Goal: Task Accomplishment & Management: Use online tool/utility

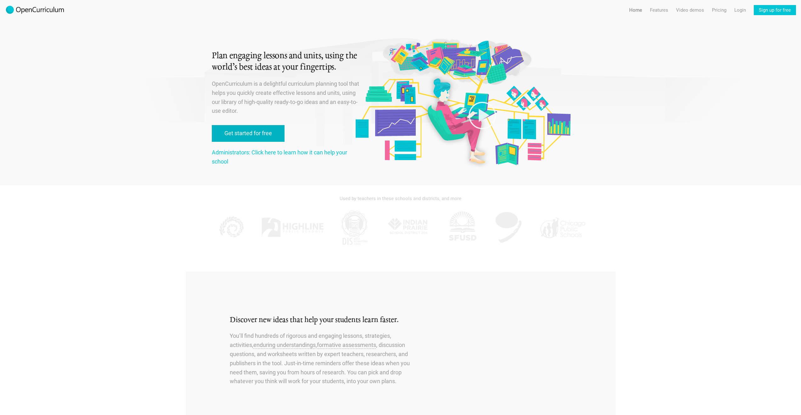
click at [275, 131] on link "Get started for free" at bounding box center [248, 133] width 73 height 17
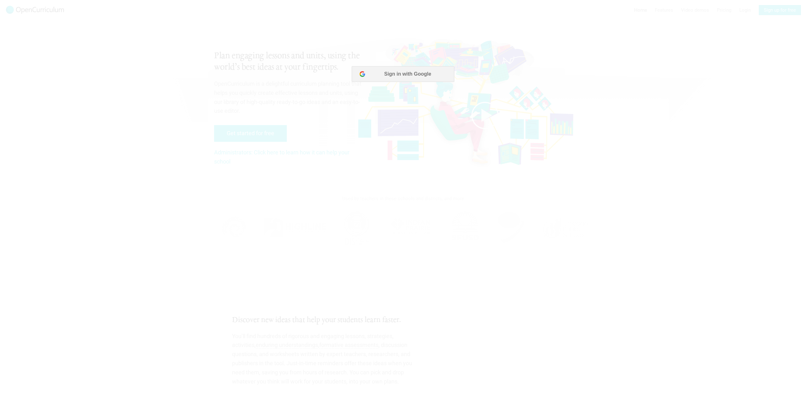
drag, startPoint x: 632, startPoint y: 69, endPoint x: 634, endPoint y: 77, distance: 8.0
click at [632, 71] on div at bounding box center [403, 75] width 806 height 18
click at [431, 78] on button "Sign in with Google" at bounding box center [403, 74] width 102 height 16
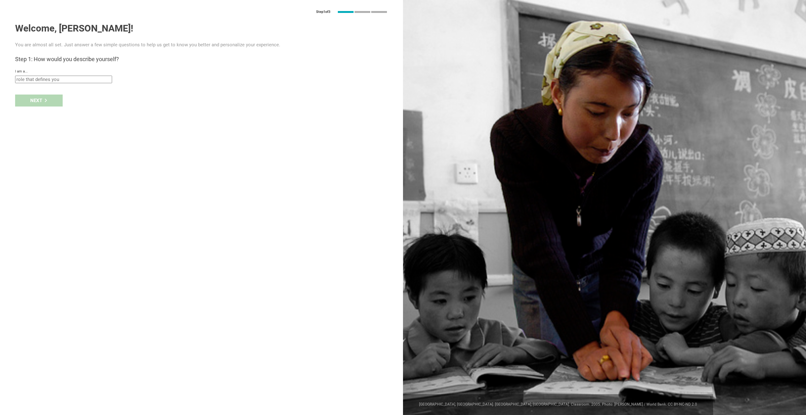
click at [57, 77] on input "text" at bounding box center [63, 80] width 97 height 8
click at [88, 145] on div "Curriculum writer / Instructional designer" at bounding box center [63, 143] width 89 height 6
type input "Curriculum writer / Instructional designer"
click at [31, 103] on div "school" at bounding box center [53, 100] width 72 height 6
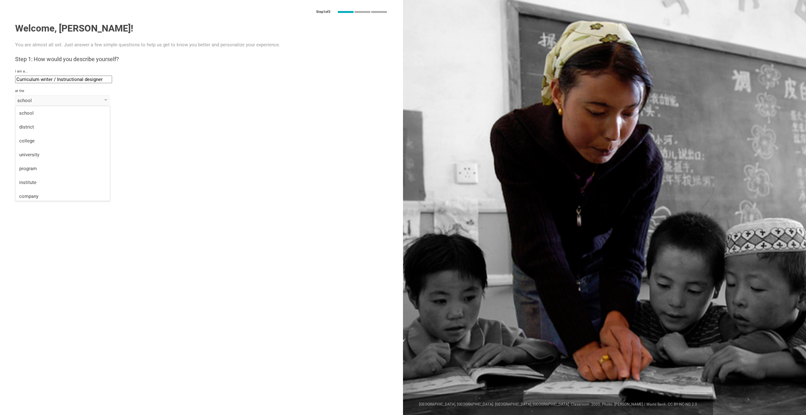
click at [32, 111] on div "school" at bounding box center [62, 113] width 87 height 6
click at [49, 134] on div "Next" at bounding box center [201, 137] width 403 height 20
click at [45, 102] on div "school" at bounding box center [53, 100] width 72 height 6
click at [45, 112] on div "school" at bounding box center [62, 113] width 87 height 6
click at [53, 115] on input "text" at bounding box center [63, 115] width 97 height 8
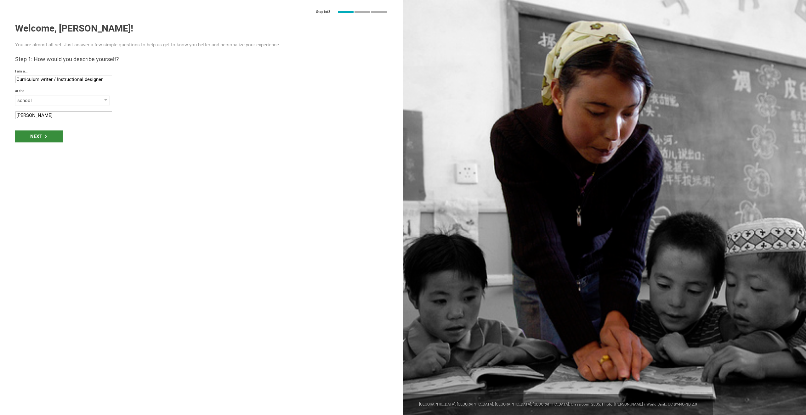
type input "[PERSON_NAME]"
click at [34, 136] on div "Next" at bounding box center [39, 136] width 48 height 12
type input "[GEOGRAPHIC_DATA], [GEOGRAPHIC_DATA]"
click at [50, 160] on div "Next" at bounding box center [39, 156] width 48 height 12
click at [43, 155] on div "Next" at bounding box center [39, 156] width 48 height 12
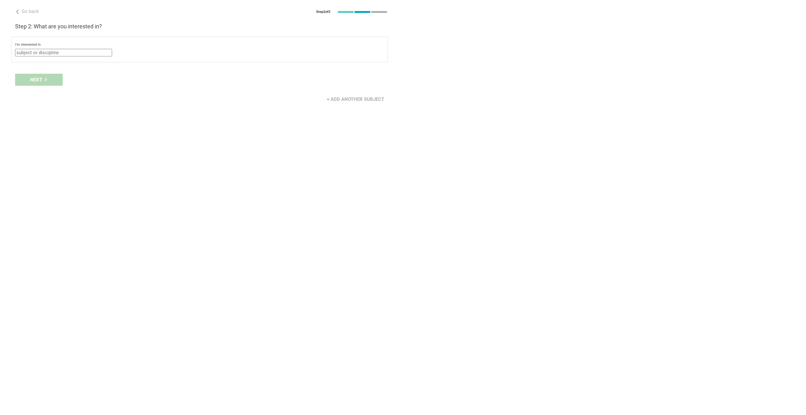
click at [60, 51] on input "text" at bounding box center [63, 53] width 97 height 8
click at [73, 77] on div "English (Language Arts)" at bounding box center [63, 77] width 89 height 6
type input "English (Language Arts)"
click at [50, 67] on div "select from specific areas" at bounding box center [53, 67] width 72 height 6
click at [54, 79] on div "Literature" at bounding box center [62, 81] width 87 height 8
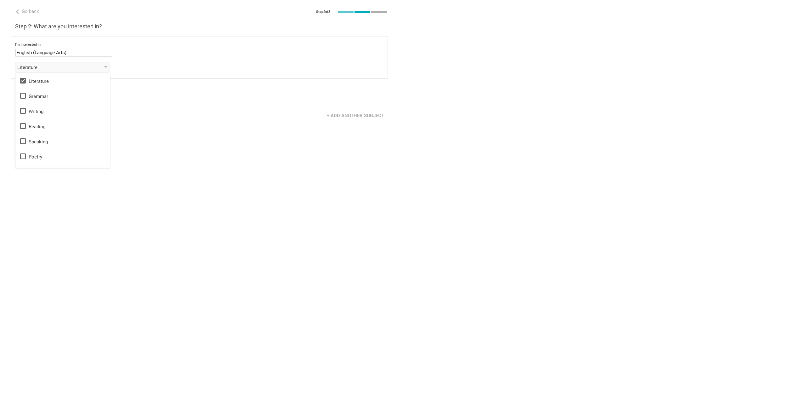
drag, startPoint x: 143, startPoint y: 88, endPoint x: 132, endPoint y: 95, distance: 13.6
click at [143, 89] on div "Next" at bounding box center [201, 96] width 403 height 20
click at [51, 95] on div "Next" at bounding box center [39, 96] width 48 height 12
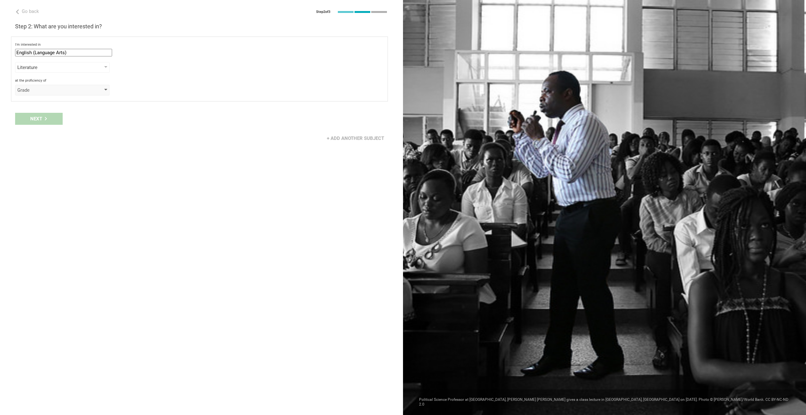
click at [79, 86] on div "Grade" at bounding box center [62, 90] width 94 height 11
click at [70, 103] on div "Grade" at bounding box center [62, 102] width 87 height 6
click at [63, 105] on div "select from grades" at bounding box center [53, 106] width 72 height 6
click at [60, 122] on div "1" at bounding box center [62, 120] width 87 height 8
click at [148, 127] on div "Next" at bounding box center [201, 135] width 403 height 20
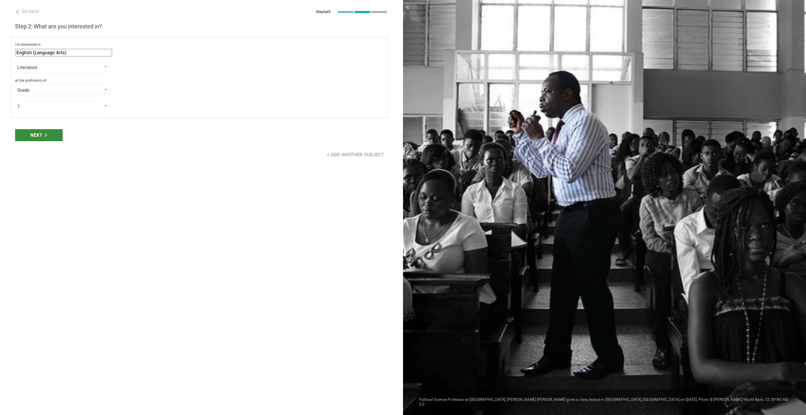
click at [41, 135] on div "Next" at bounding box center [39, 135] width 48 height 12
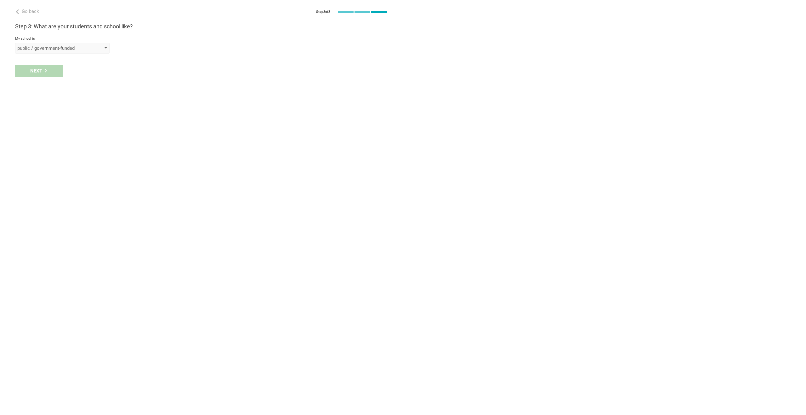
click at [52, 48] on div "public / government-funded" at bounding box center [53, 48] width 72 height 6
click at [54, 73] on div "private" at bounding box center [62, 74] width 87 height 6
click at [48, 92] on div "Next" at bounding box center [201, 94] width 403 height 20
click at [65, 71] on div "select from a bunch of systems" at bounding box center [53, 71] width 72 height 6
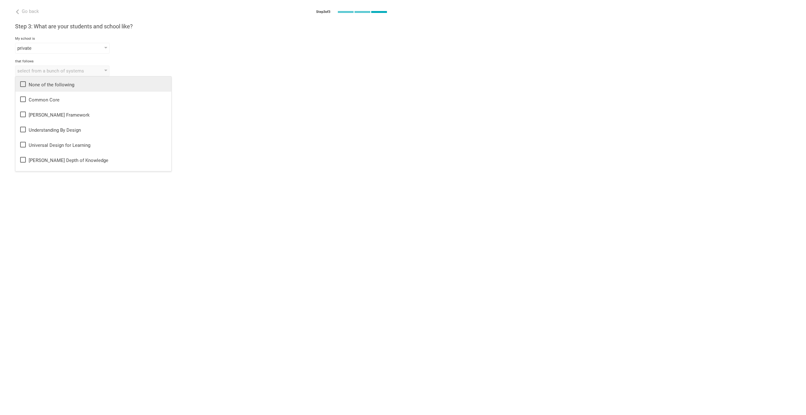
click at [75, 84] on div "None of the following" at bounding box center [93, 84] width 148 height 8
click at [134, 39] on div "My school is" at bounding box center [201, 39] width 373 height 4
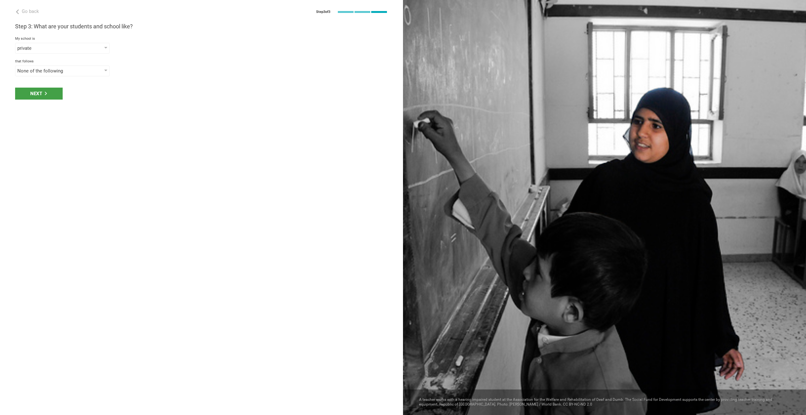
click at [42, 93] on div "Next" at bounding box center [39, 94] width 48 height 12
click at [54, 94] on div "select phrases that describe your student population" at bounding box center [53, 93] width 72 height 6
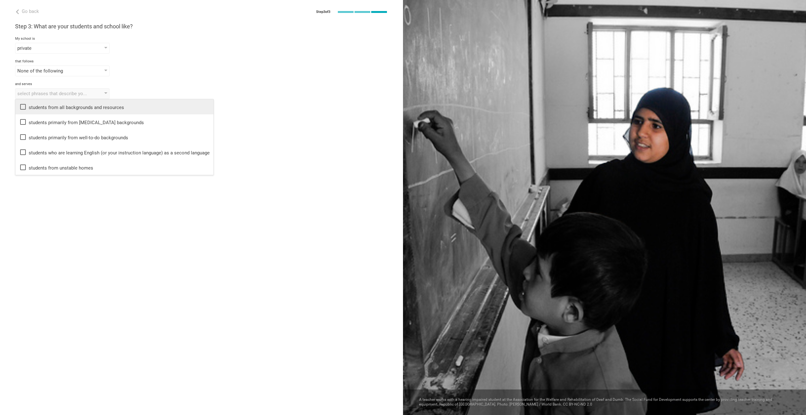
click at [71, 109] on div "students from all backgrounds and resources" at bounding box center [114, 107] width 190 height 8
drag, startPoint x: 142, startPoint y: 77, endPoint x: 140, endPoint y: 82, distance: 5.0
click at [141, 80] on div "Step 3: What are your students and school like? My school is private public / g…" at bounding box center [201, 61] width 373 height 76
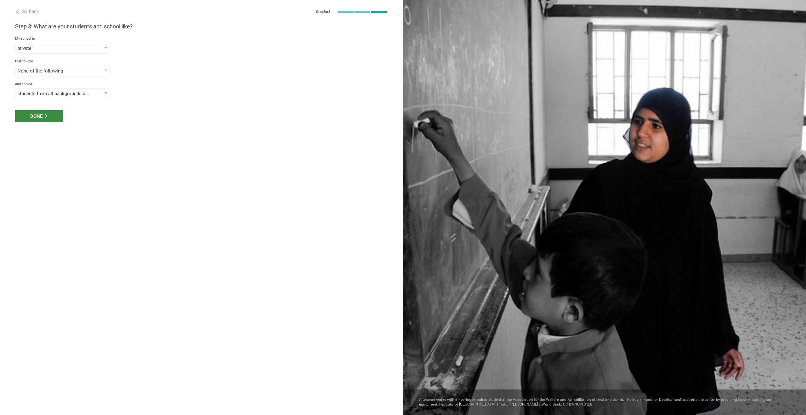
click at [48, 120] on div "Done" at bounding box center [39, 116] width 48 height 12
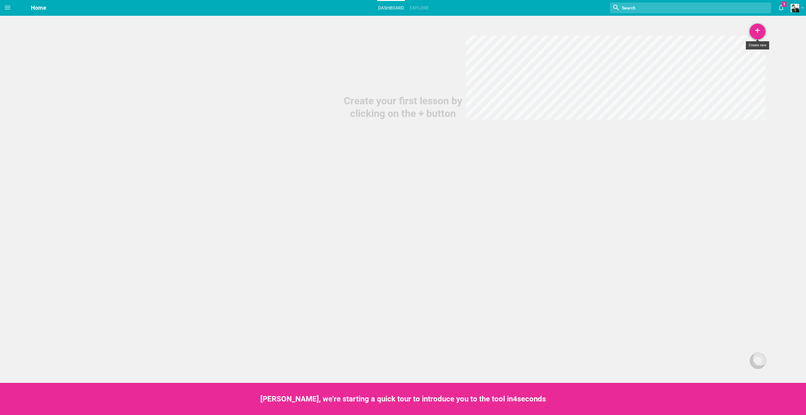
click at [759, 31] on div "+" at bounding box center [758, 32] width 16 height 16
click at [737, 48] on link "Lesson" at bounding box center [741, 49] width 47 height 14
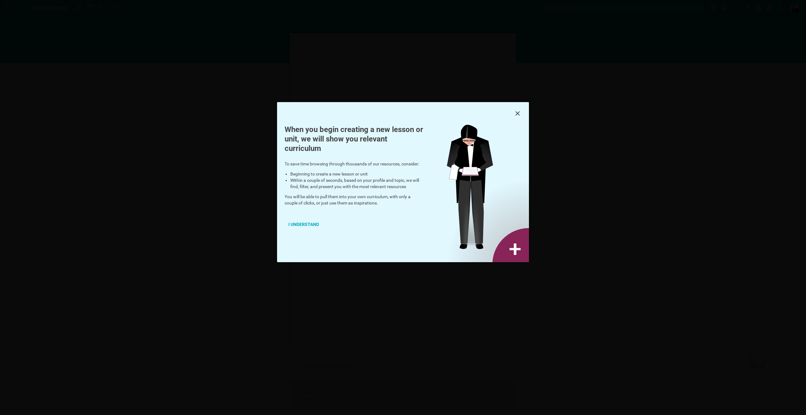
click at [302, 225] on div "I understand" at bounding box center [304, 224] width 38 height 14
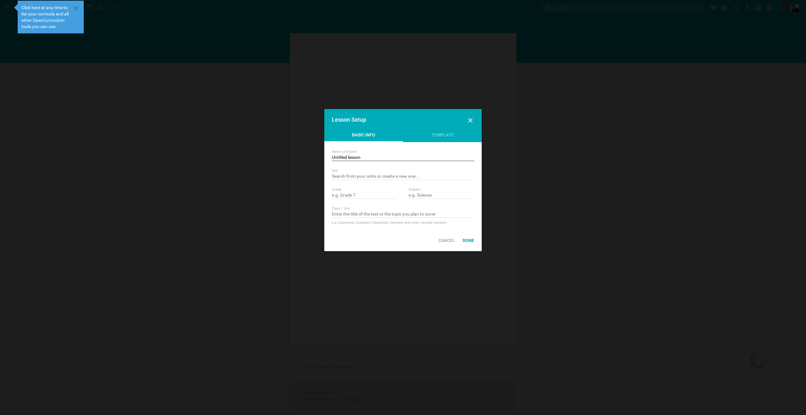
drag, startPoint x: 370, startPoint y: 157, endPoint x: 319, endPoint y: 158, distance: 50.7
type input "Backward Blitz"
click at [357, 178] on input "text" at bounding box center [403, 176] width 142 height 6
click at [352, 192] on input "text" at bounding box center [364, 195] width 65 height 6
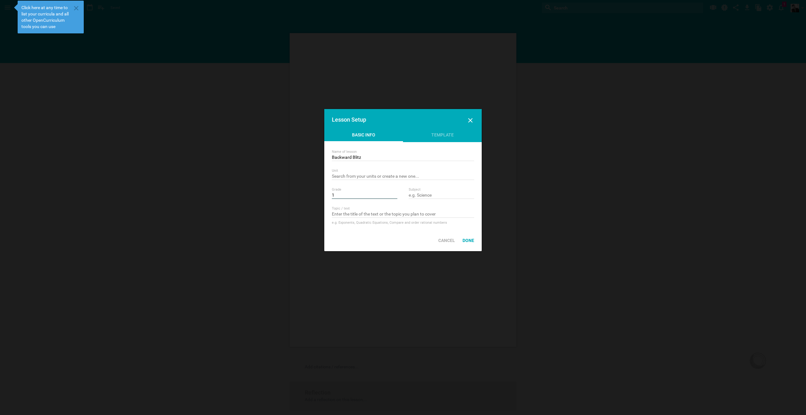
type input "1"
click at [428, 195] on input "text" at bounding box center [441, 195] width 65 height 6
type input "English"
click at [378, 213] on input "text" at bounding box center [403, 214] width 142 height 6
type input "Jobs"
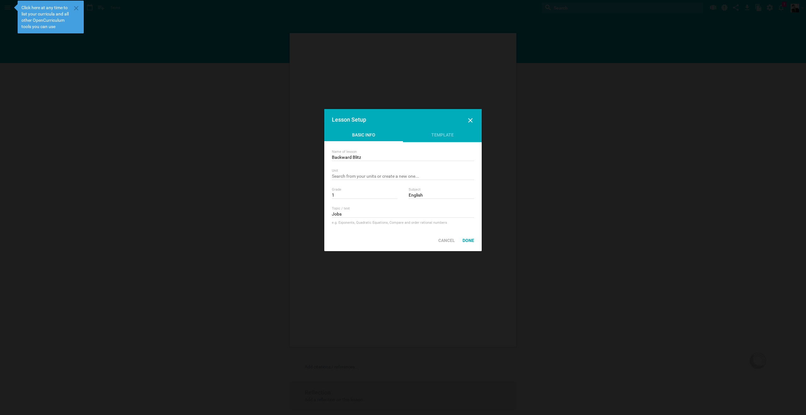
click at [470, 240] on div "Done" at bounding box center [468, 240] width 19 height 14
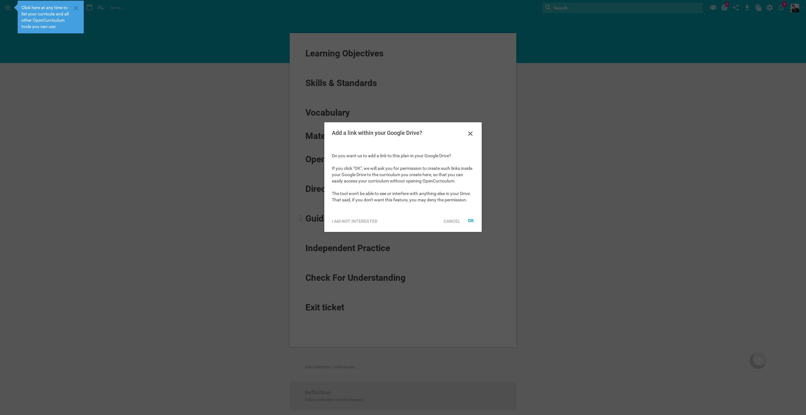
click at [367, 219] on div "I am not interested" at bounding box center [354, 221] width 53 height 14
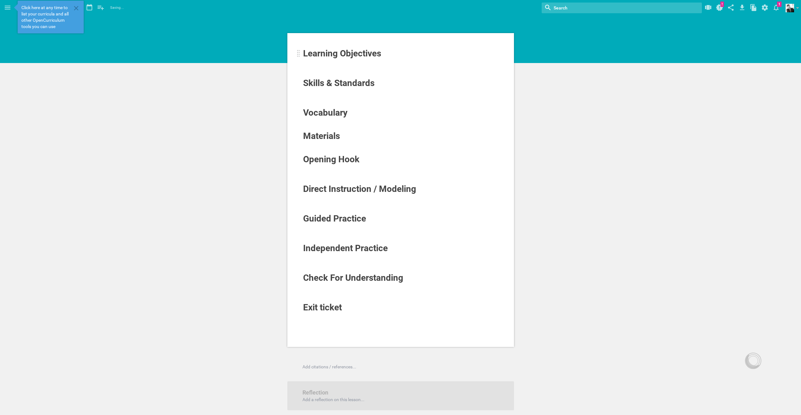
drag, startPoint x: 328, startPoint y: 54, endPoint x: 330, endPoint y: 57, distance: 3.2
click at [329, 54] on span "Learning Objectives" at bounding box center [342, 53] width 78 height 10
click at [299, 53] on div at bounding box center [298, 54] width 3 height 8
click at [302, 57] on div "Learning Objectives Skills & Standards Vocabulary Materials Opening Hook Direct…" at bounding box center [400, 190] width 227 height 314
click at [298, 53] on div at bounding box center [298, 54] width 3 height 8
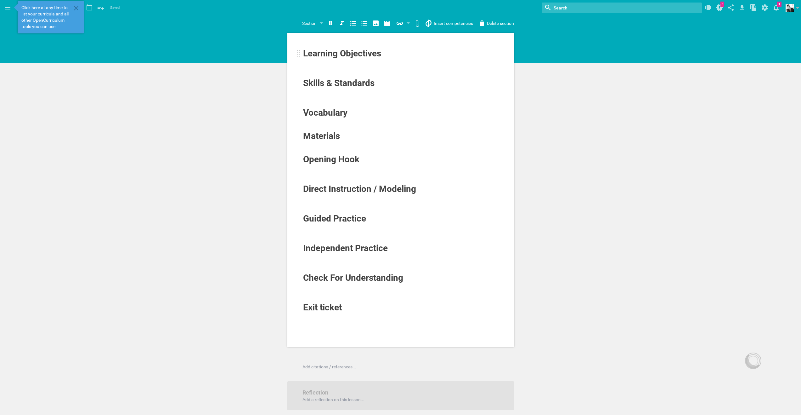
click at [325, 55] on span "Learning Objectives" at bounding box center [342, 53] width 78 height 10
drag, startPoint x: 376, startPoint y: 55, endPoint x: 386, endPoint y: 55, distance: 10.4
click at [376, 55] on span "Learning Objectives" at bounding box center [342, 53] width 78 height 10
drag, startPoint x: 396, startPoint y: 55, endPoint x: 296, endPoint y: 50, distance: 100.3
click at [297, 48] on div "Learning Objectives Skills & Standards Vocabulary Materials Opening Hook Direct…" at bounding box center [400, 190] width 227 height 314
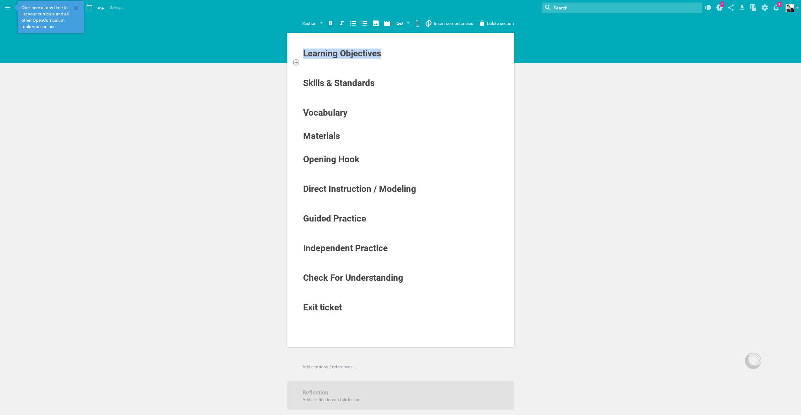
drag, startPoint x: 381, startPoint y: 54, endPoint x: 383, endPoint y: 63, distance: 9.2
click at [381, 54] on span "Learning Objectives" at bounding box center [342, 53] width 78 height 10
click at [375, 73] on div at bounding box center [401, 74] width 196 height 6
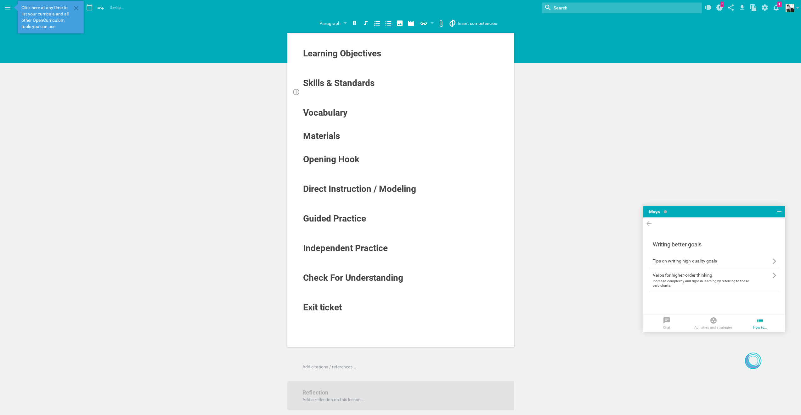
drag, startPoint x: 400, startPoint y: 88, endPoint x: 400, endPoint y: 94, distance: 5.7
click at [400, 88] on div "Skills & Standards" at bounding box center [401, 83] width 196 height 11
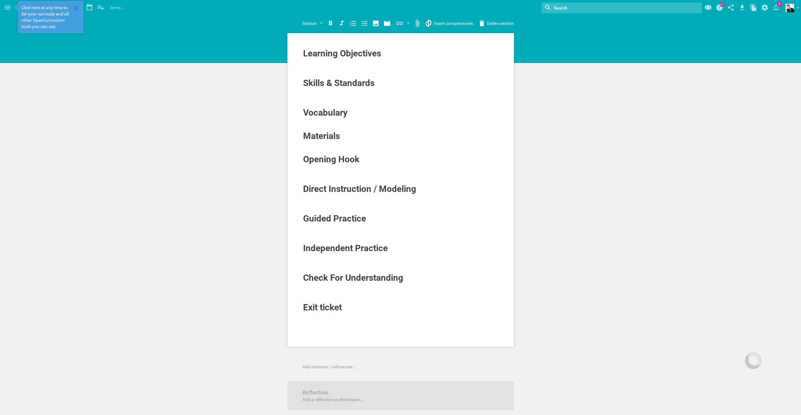
click at [646, 168] on div "Learning Objectives Skills & Standards Vocabulary Materials Opening Hook Direct…" at bounding box center [400, 243] width 801 height 487
drag, startPoint x: 644, startPoint y: 169, endPoint x: 645, endPoint y: 173, distance: 4.5
click at [643, 169] on div "Learning Objectives Skills & Standards Vocabulary Materials Opening Hook Direct…" at bounding box center [400, 243] width 801 height 487
click at [659, 150] on div "Learning Objectives Skills & Standards Vocabulary Materials Opening Hook Direct…" at bounding box center [400, 243] width 801 height 487
drag, startPoint x: 671, startPoint y: 159, endPoint x: 673, endPoint y: 161, distance: 3.2
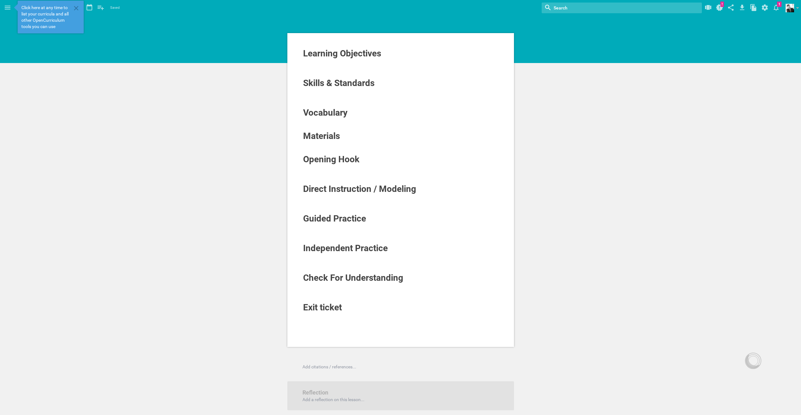
click at [671, 159] on div "Learning Objectives Skills & Standards Vocabulary Materials Opening Hook Direct…" at bounding box center [400, 243] width 801 height 487
